Goal: Task Accomplishment & Management: Manage account settings

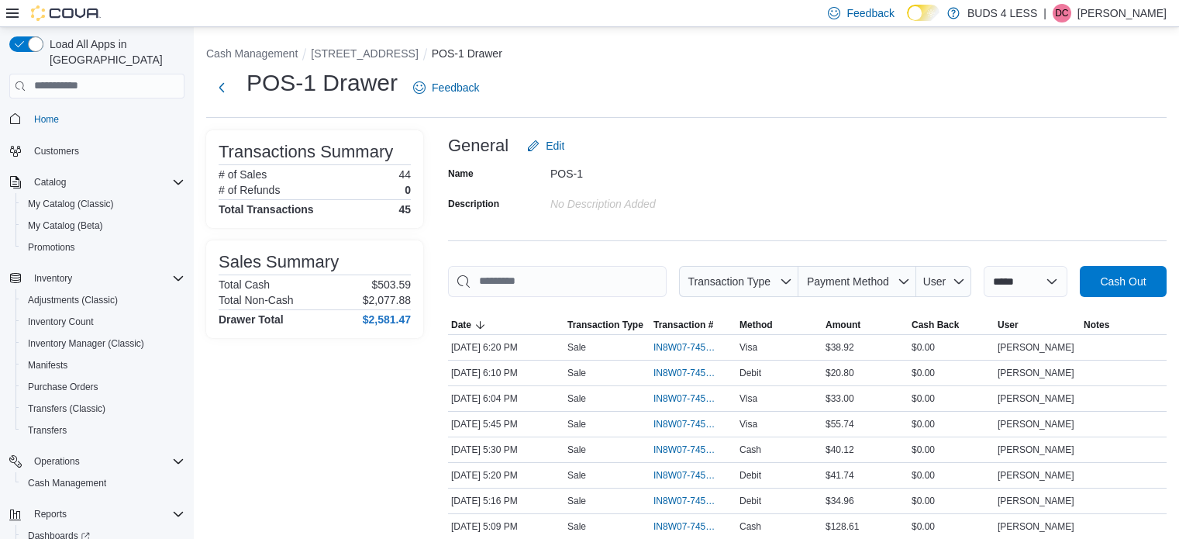
scroll to position [22, 0]
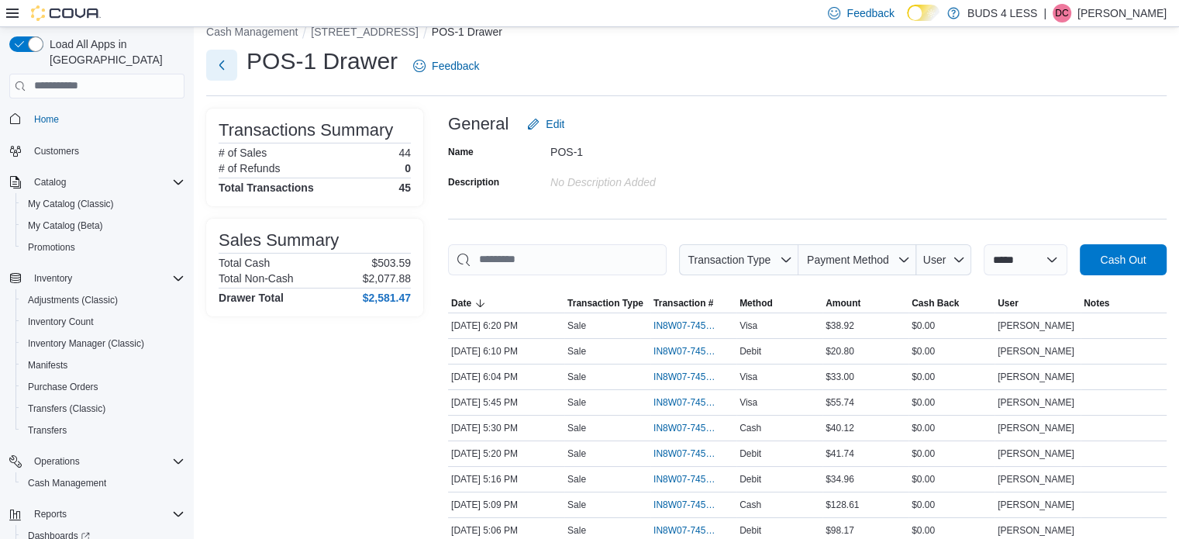
click at [213, 68] on button "Next" at bounding box center [221, 65] width 31 height 31
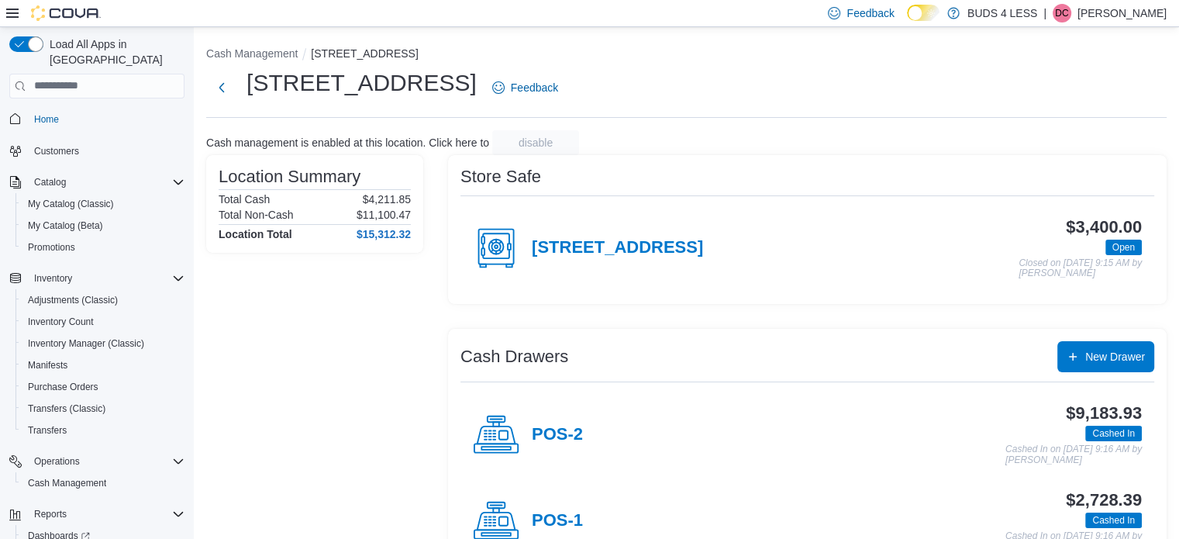
click at [536, 439] on h4 "POS-2" at bounding box center [557, 435] width 51 height 20
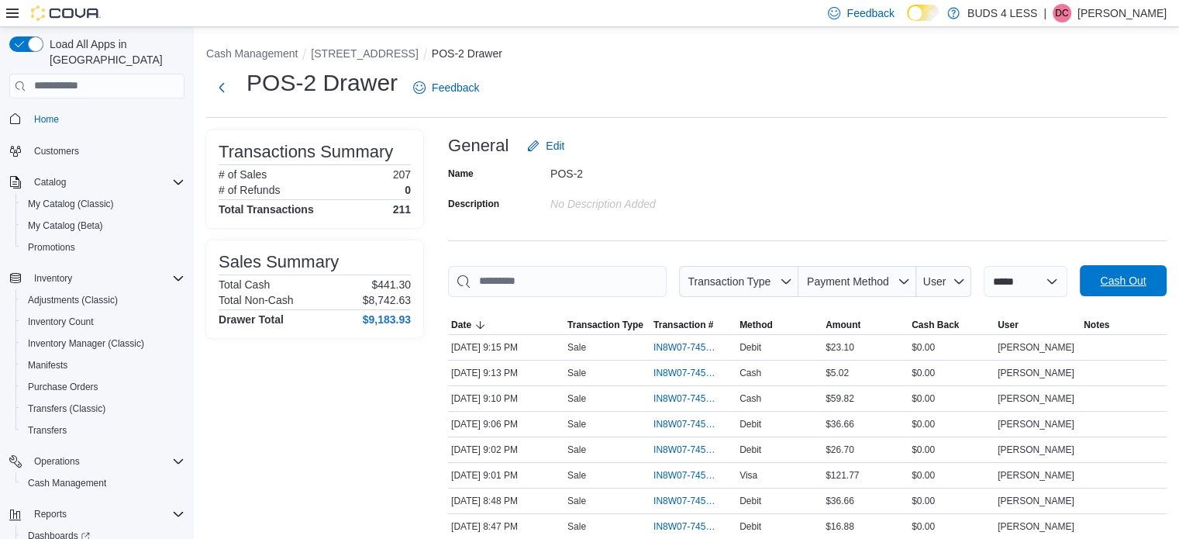
click at [1104, 277] on span "Cash Out" at bounding box center [1123, 280] width 68 height 31
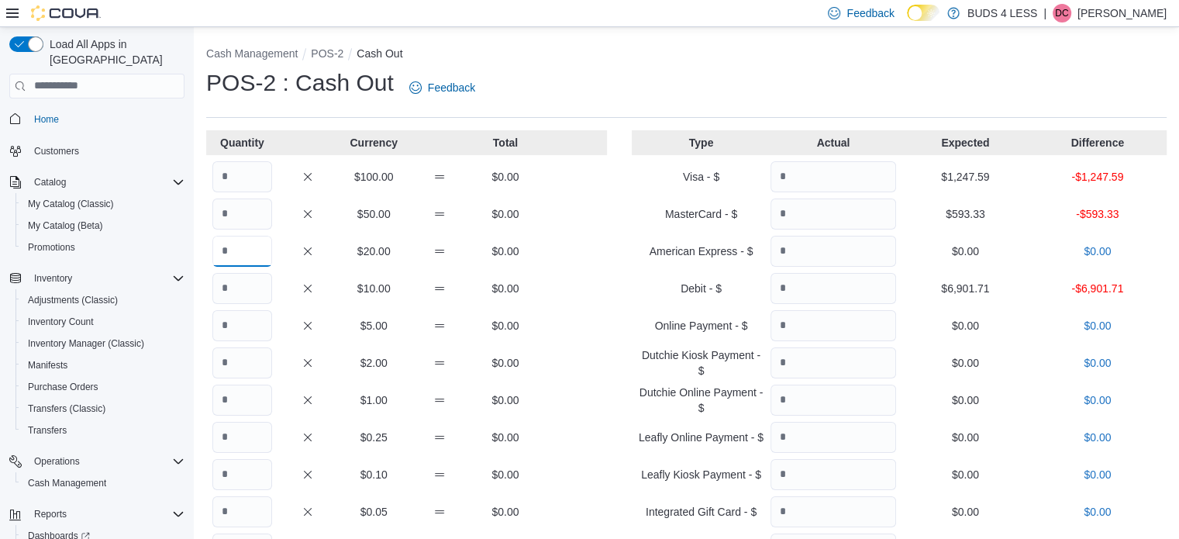
click at [251, 260] on input "Quantity" at bounding box center [242, 251] width 60 height 31
type input "*"
type input "**"
type input "***"
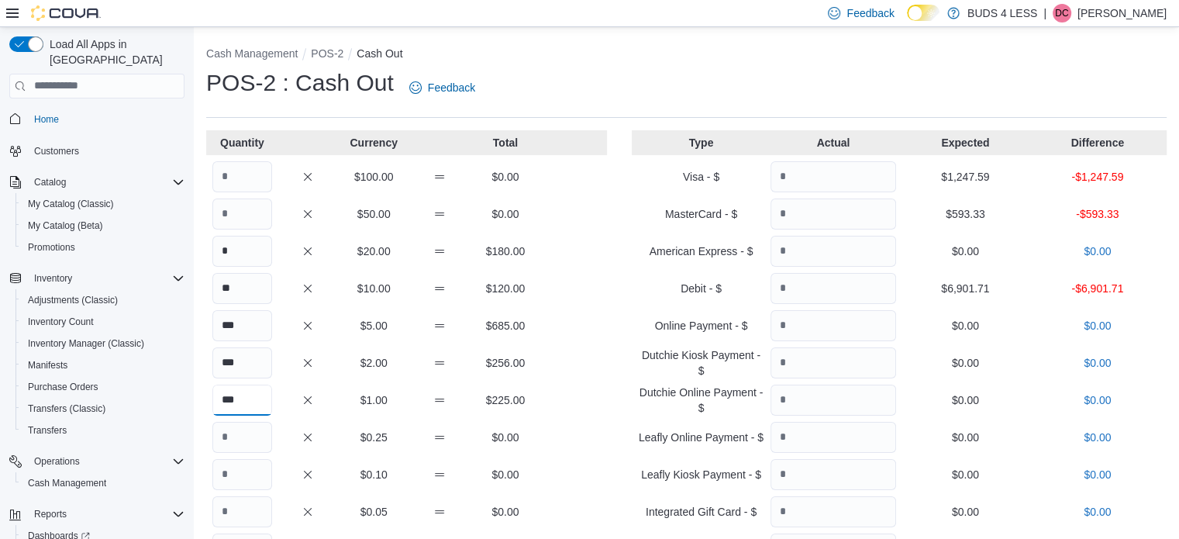
type input "***"
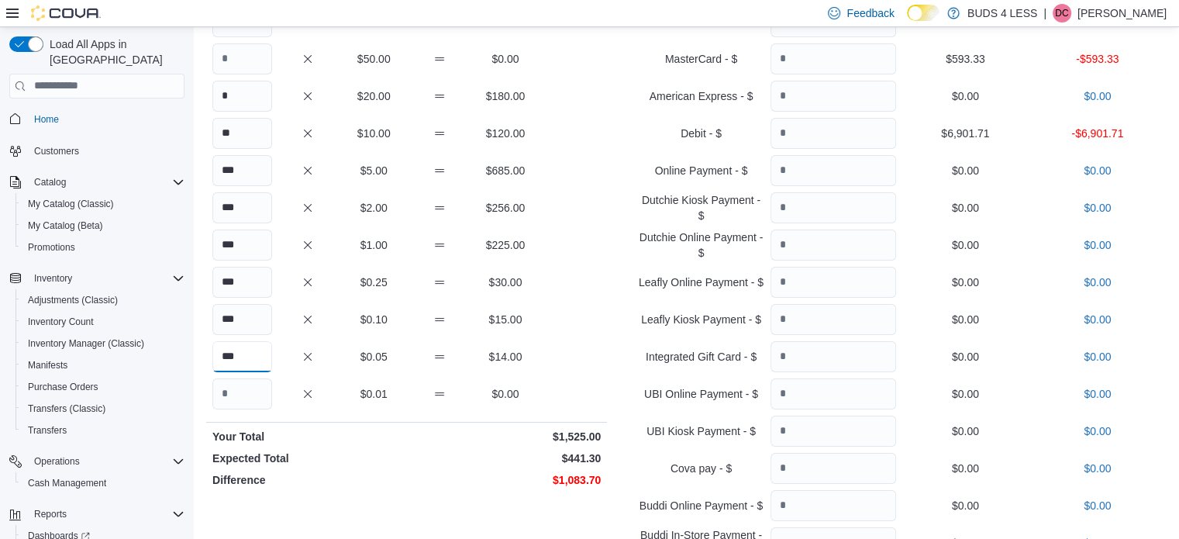
scroll to position [78, 0]
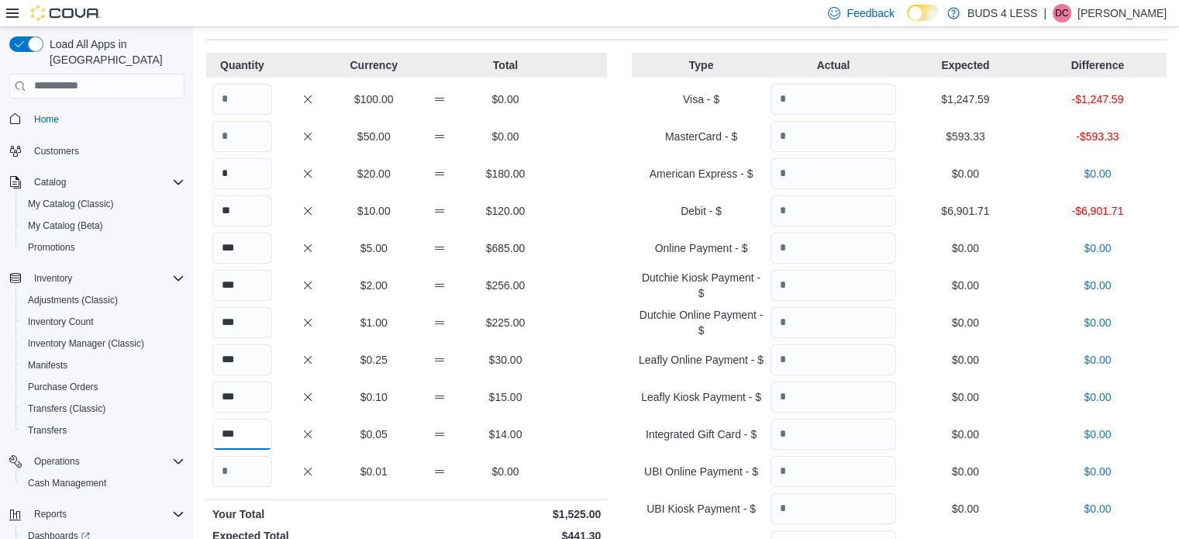
type input "***"
click at [246, 250] on input "***" at bounding box center [242, 248] width 60 height 31
type input "***"
click at [241, 179] on input "*" at bounding box center [242, 173] width 60 height 31
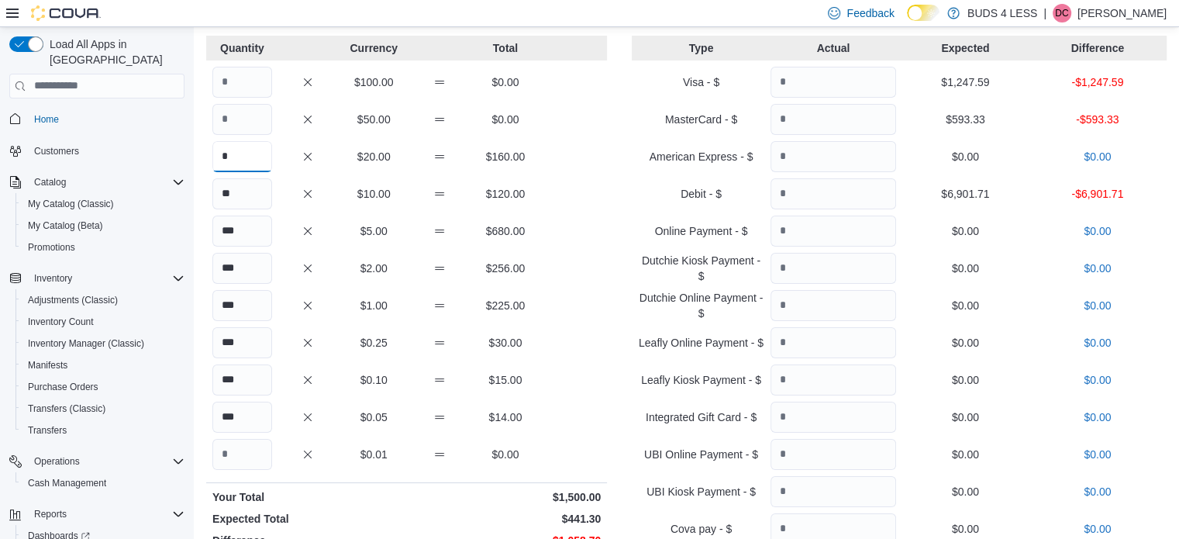
scroll to position [0, 0]
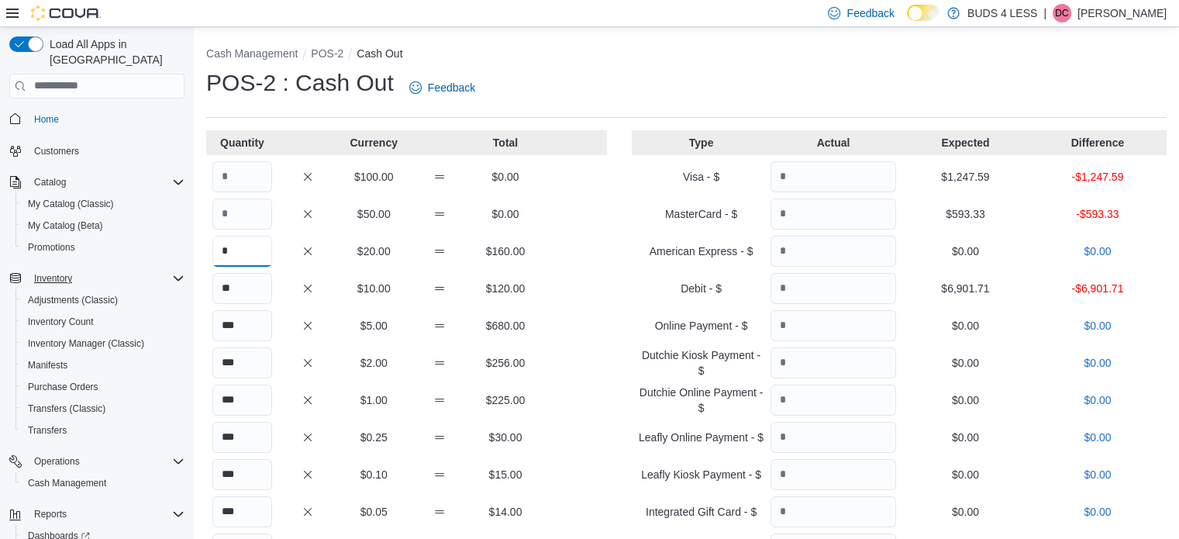
drag, startPoint x: 251, startPoint y: 260, endPoint x: 177, endPoint y: 265, distance: 73.8
click at [177, 265] on div "Load All Apps in New Hub Home Customers Catalog My Catalog (Classic) My Catalog…" at bounding box center [589, 508] width 1179 height 963
type input "*"
drag, startPoint x: 262, startPoint y: 293, endPoint x: 190, endPoint y: 288, distance: 72.3
click at [190, 288] on div "Load All Apps in New Hub Home Customers Catalog My Catalog (Classic) My Catalog…" at bounding box center [589, 508] width 1179 height 963
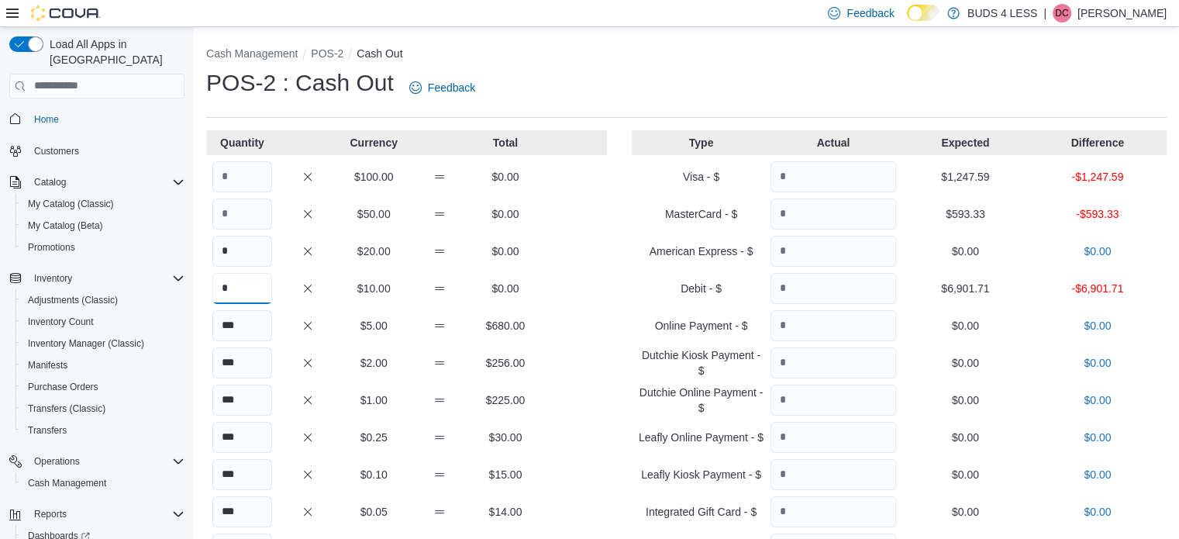
type input "*"
drag, startPoint x: 257, startPoint y: 316, endPoint x: 192, endPoint y: 328, distance: 65.4
click at [192, 328] on div "Load All Apps in New Hub Home Customers Catalog My Catalog (Classic) My Catalog…" at bounding box center [589, 508] width 1179 height 963
type input "*"
drag, startPoint x: 249, startPoint y: 355, endPoint x: 186, endPoint y: 364, distance: 63.5
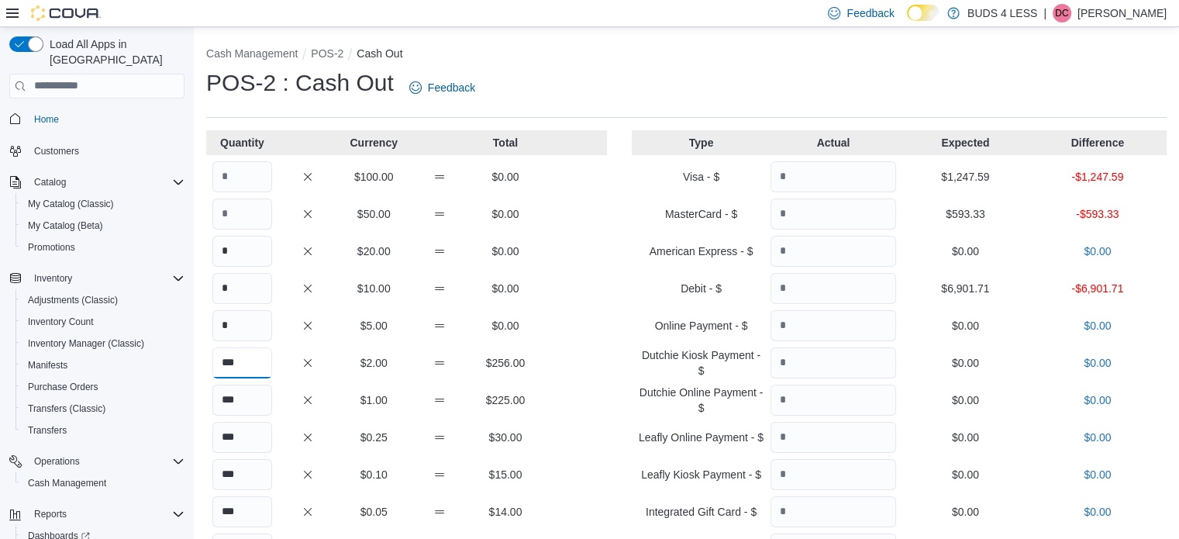
click at [186, 364] on div "Load All Apps in New Hub Home Customers Catalog My Catalog (Classic) My Catalog…" at bounding box center [589, 508] width 1179 height 963
type input "*"
drag, startPoint x: 237, startPoint y: 396, endPoint x: 248, endPoint y: 384, distance: 16.5
click at [211, 396] on div "*** $1.00 $225.00" at bounding box center [406, 399] width 401 height 31
type input "*"
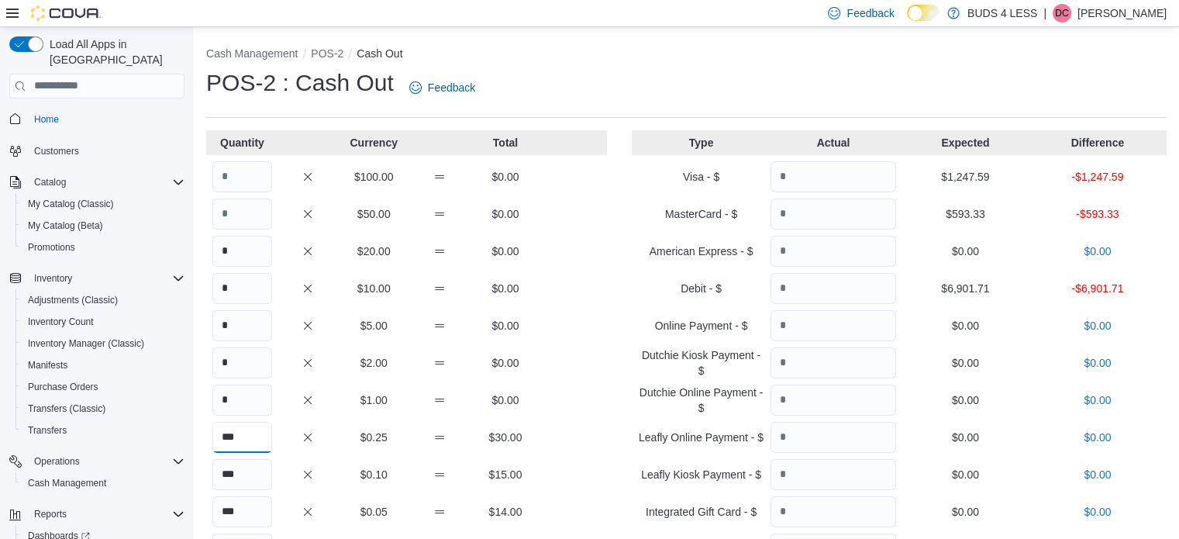
drag, startPoint x: 239, startPoint y: 428, endPoint x: 198, endPoint y: 430, distance: 41.9
click at [198, 430] on div "Cash Management POS-2 Cash Out POS-2 : Cash Out Feedback Quantity Currency Tota…" at bounding box center [686, 508] width 985 height 963
type input "*"
drag, startPoint x: 222, startPoint y: 472, endPoint x: 238, endPoint y: 491, distance: 24.7
click at [202, 469] on div "Cash Management POS-2 Cash Out POS-2 : Cash Out Feedback Quantity Currency Tota…" at bounding box center [686, 508] width 985 height 963
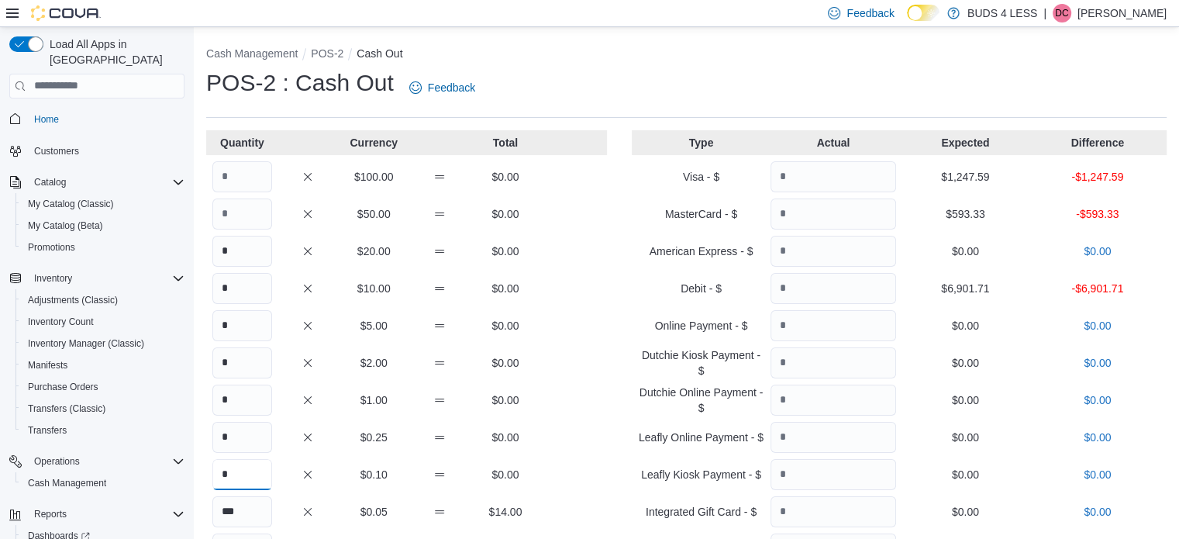
type input "*"
drag, startPoint x: 236, startPoint y: 521, endPoint x: 215, endPoint y: 520, distance: 21.7
click at [215, 520] on input "***" at bounding box center [242, 511] width 60 height 31
type input "*"
click at [260, 50] on button "Cash Management" at bounding box center [251, 53] width 91 height 12
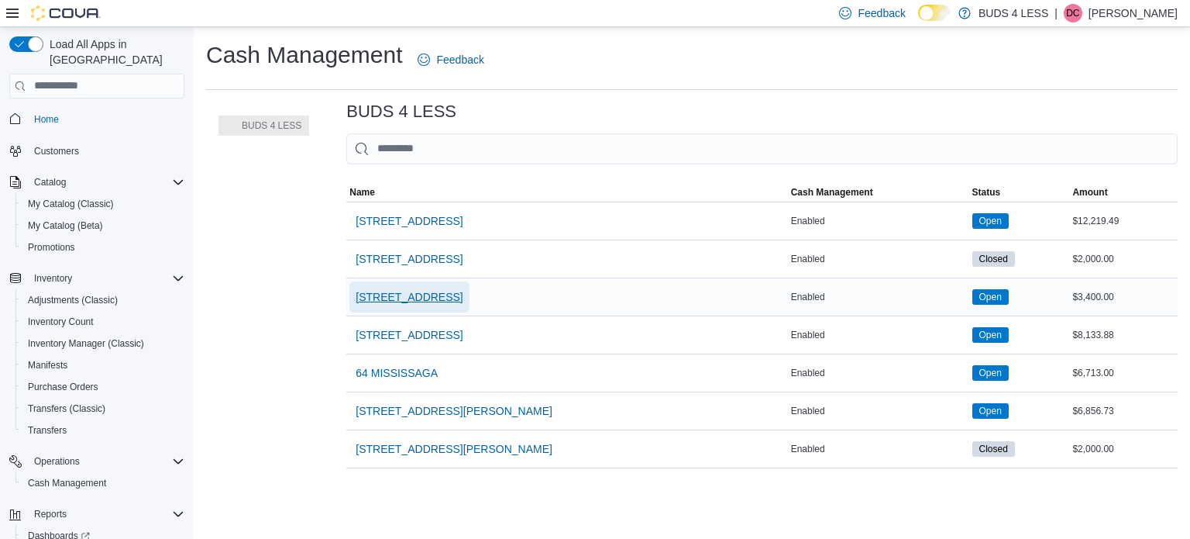
click at [388, 285] on span "[STREET_ADDRESS]" at bounding box center [409, 296] width 107 height 31
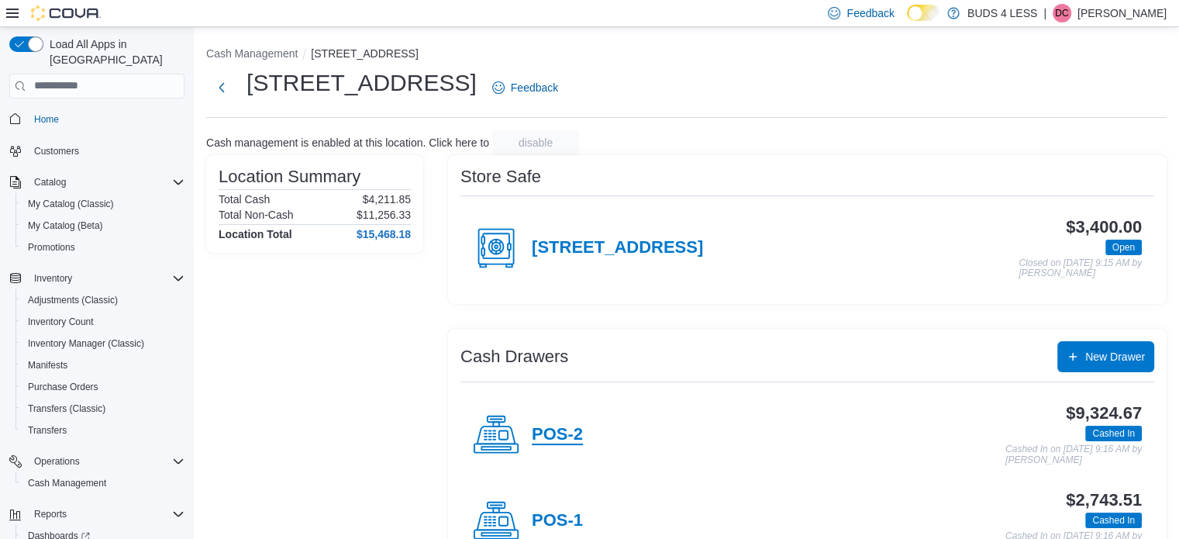
click at [552, 430] on h4 "POS-2" at bounding box center [557, 435] width 51 height 20
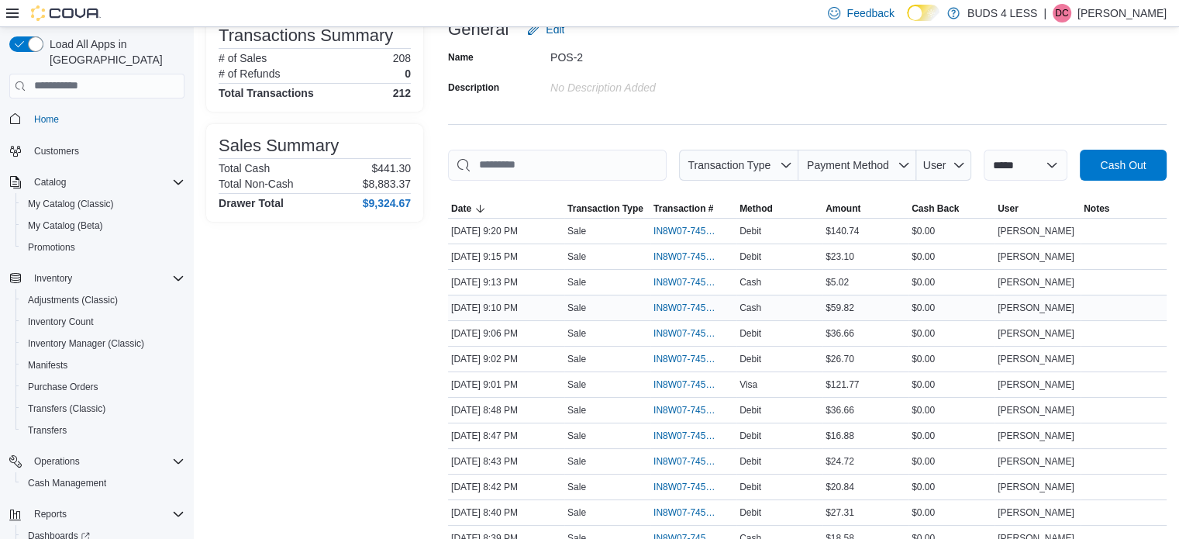
scroll to position [155, 0]
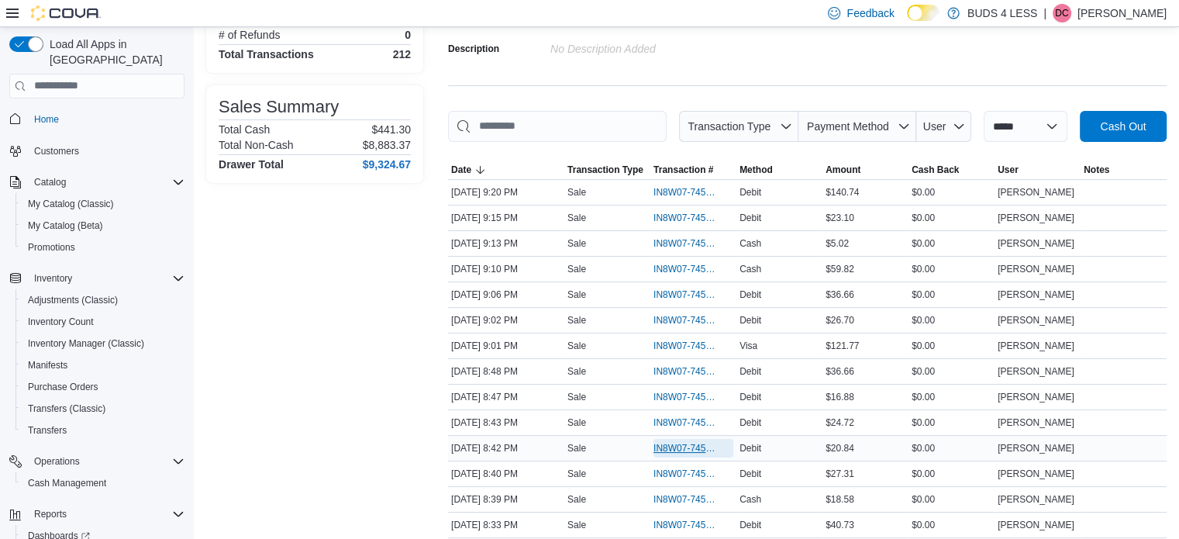
click at [715, 446] on span "IN8W07-745561" at bounding box center [685, 448] width 64 height 12
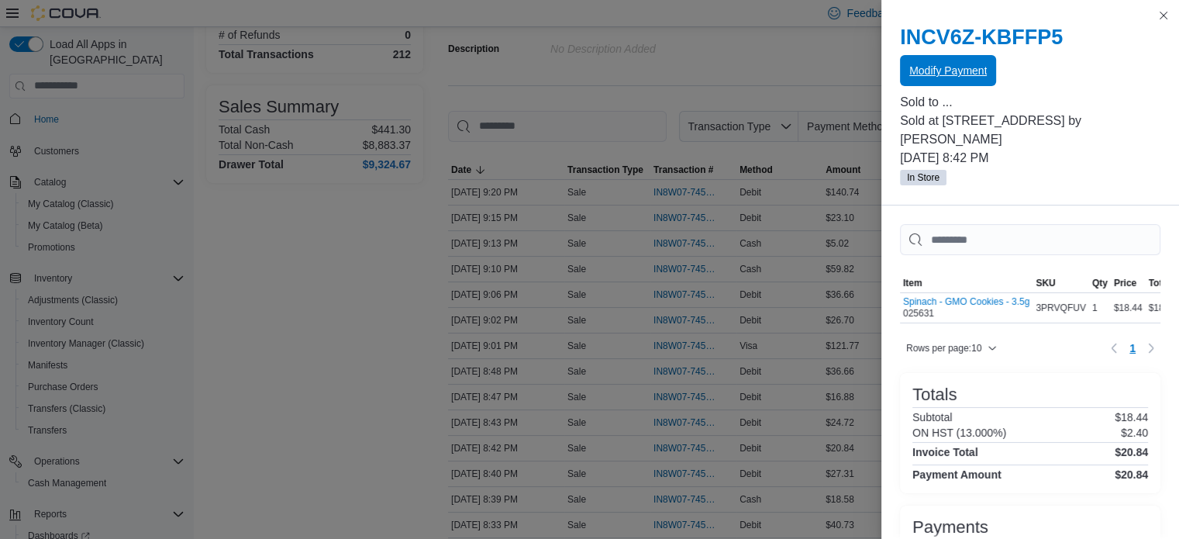
click at [960, 70] on span "Modify Payment" at bounding box center [948, 71] width 78 height 16
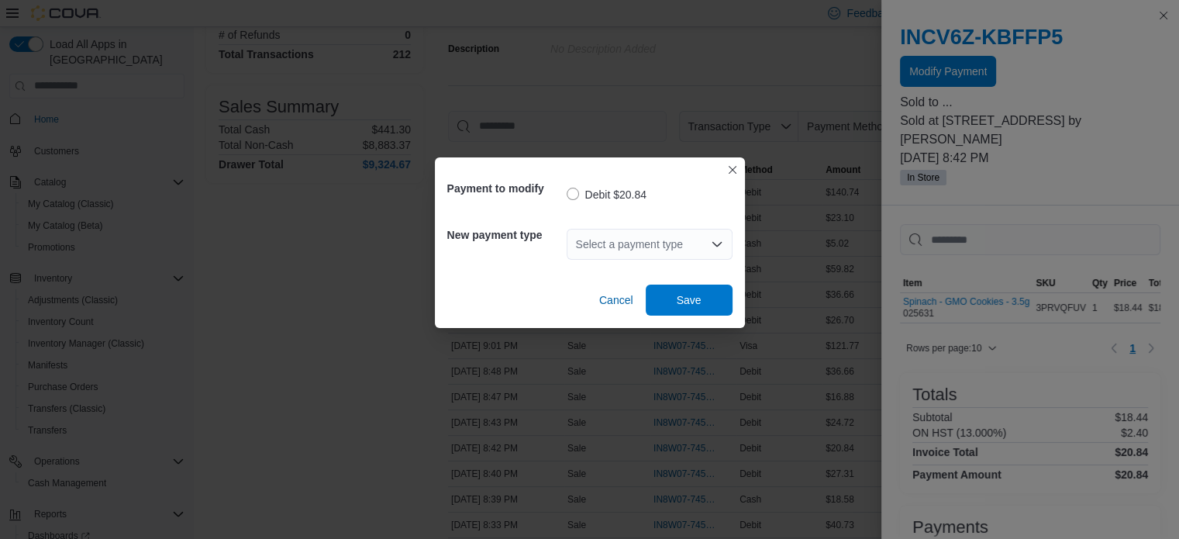
click at [608, 251] on div "Select a payment type" at bounding box center [650, 244] width 166 height 31
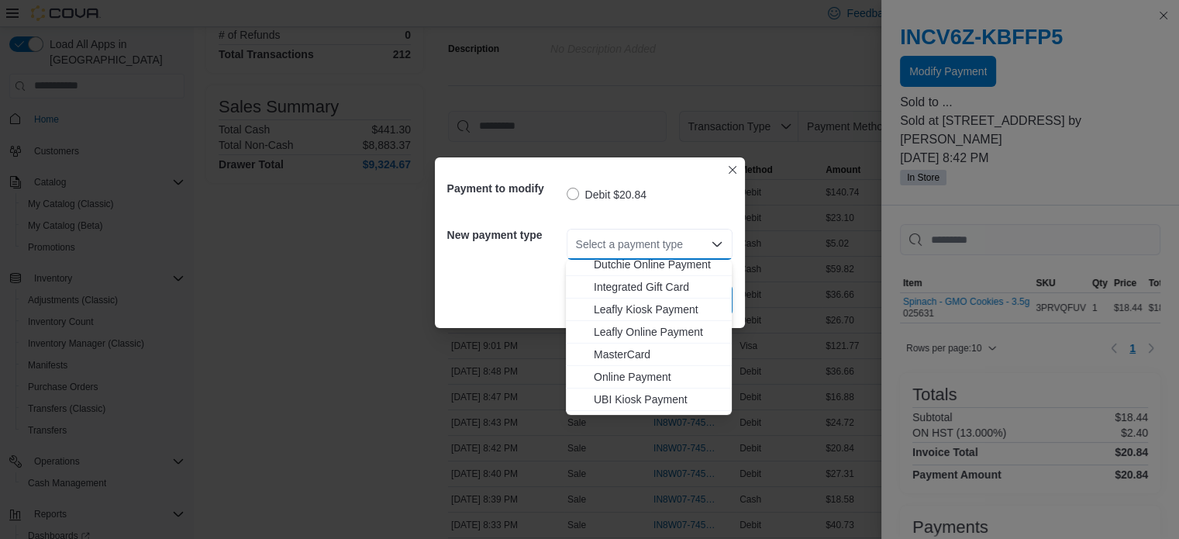
scroll to position [205, 0]
click at [647, 312] on span "MasterCard" at bounding box center [658, 313] width 129 height 16
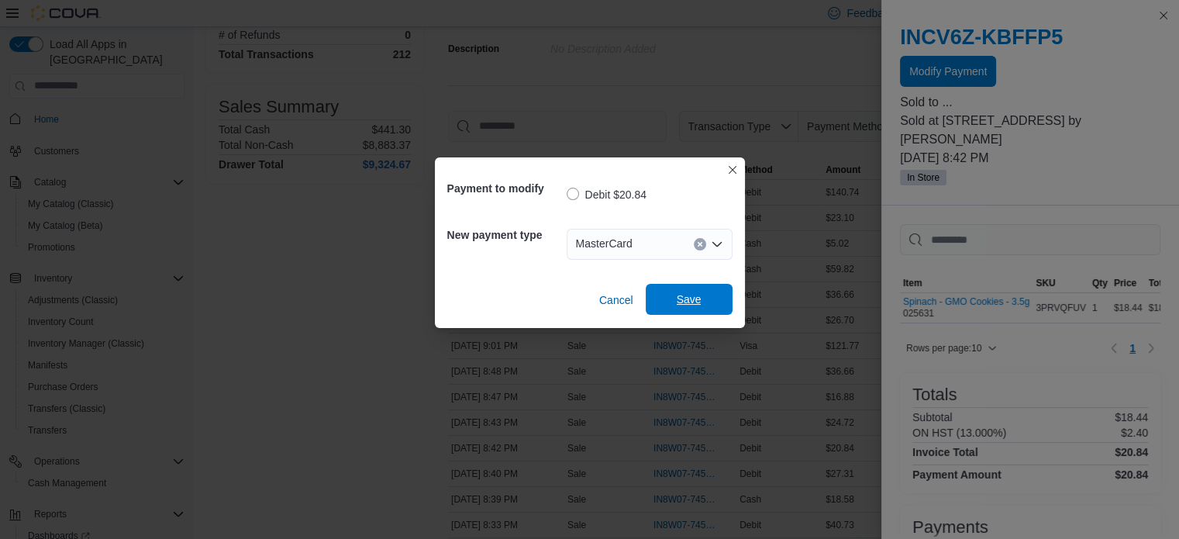
click at [703, 291] on span "Save" at bounding box center [689, 299] width 68 height 31
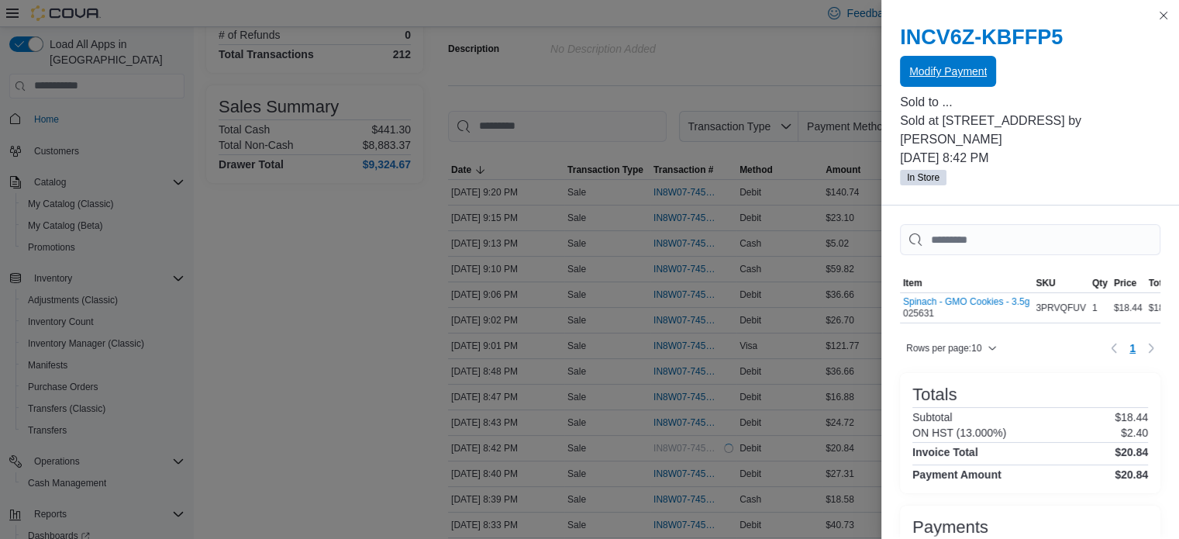
scroll to position [0, 0]
